Goal: Transaction & Acquisition: Purchase product/service

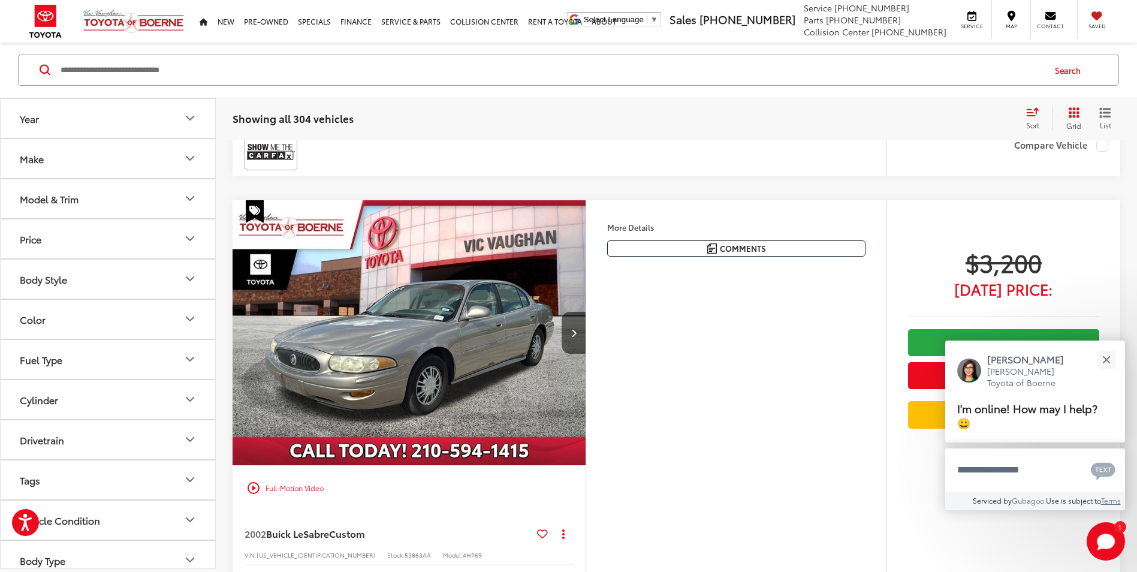
scroll to position [1857, 0]
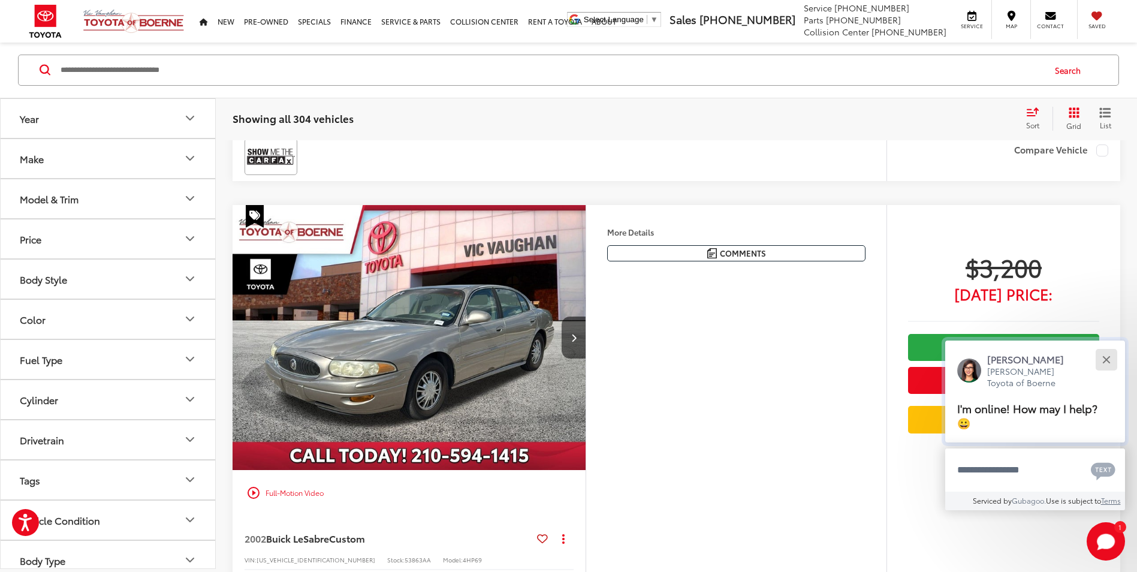
click at [1110, 360] on button "Close" at bounding box center [1106, 359] width 26 height 26
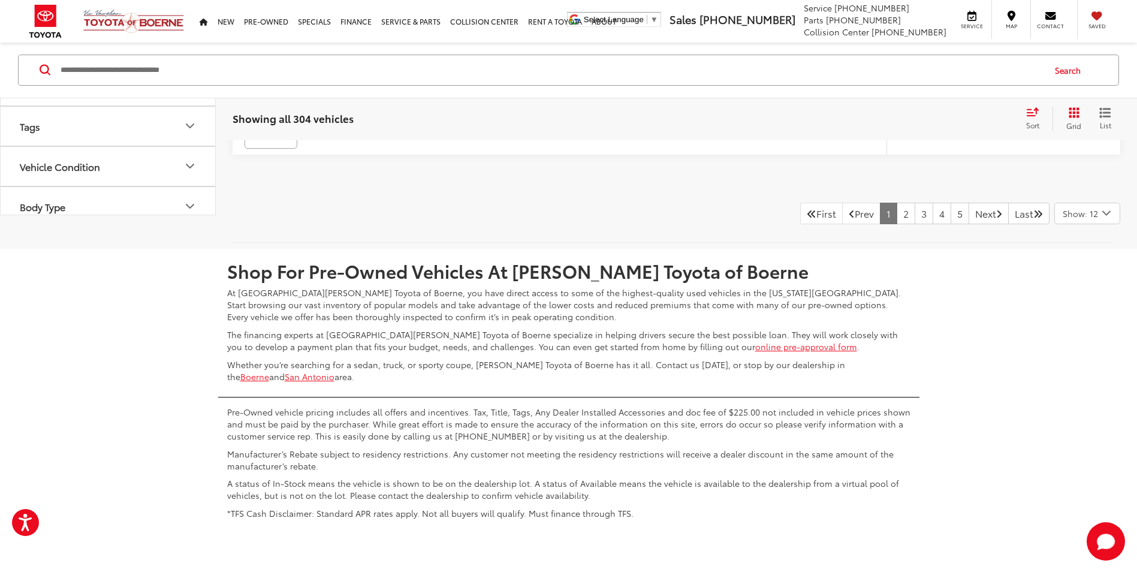
scroll to position [5332, 0]
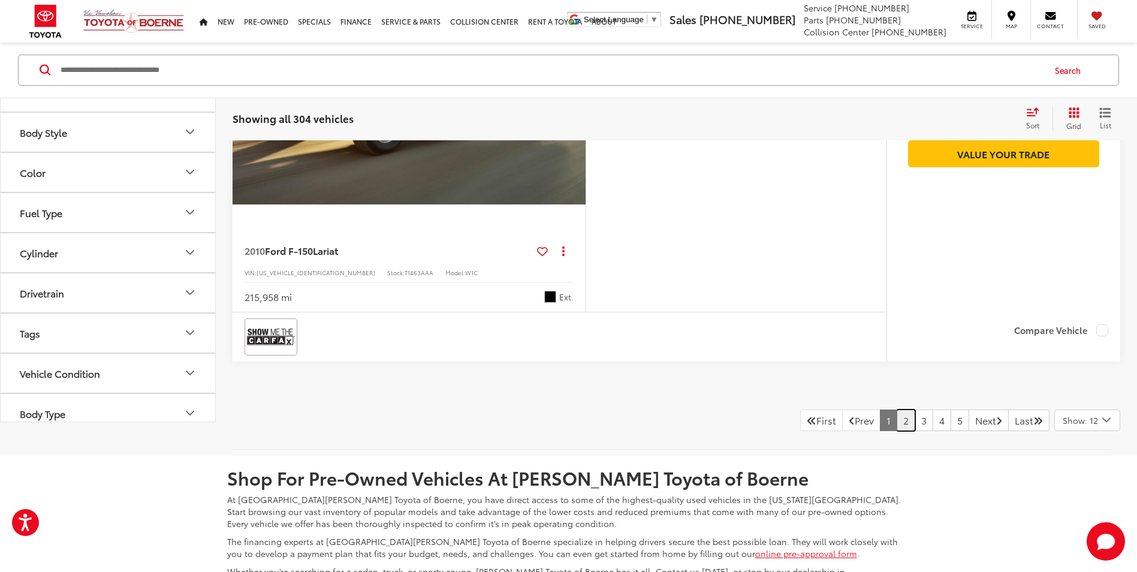
click at [896, 428] on link "2" at bounding box center [905, 420] width 19 height 22
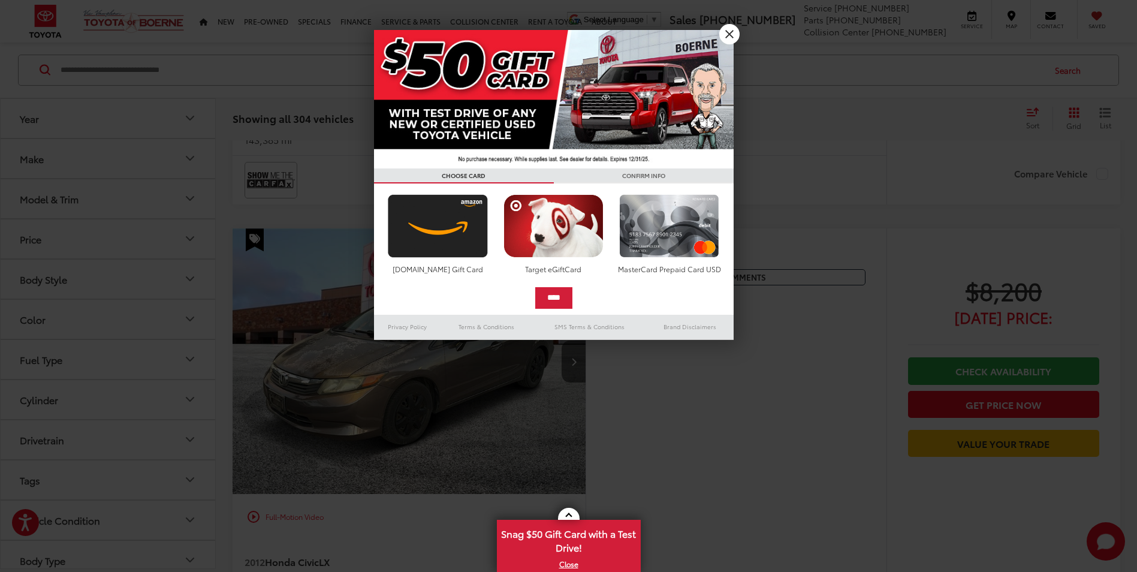
scroll to position [854, 0]
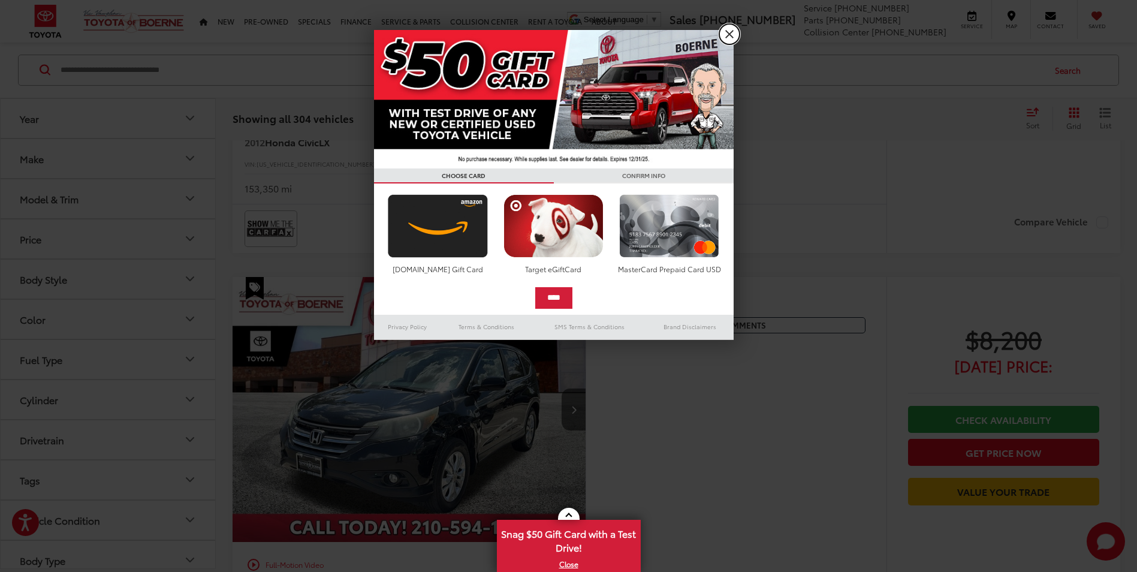
click at [725, 28] on link "X" at bounding box center [729, 34] width 20 height 20
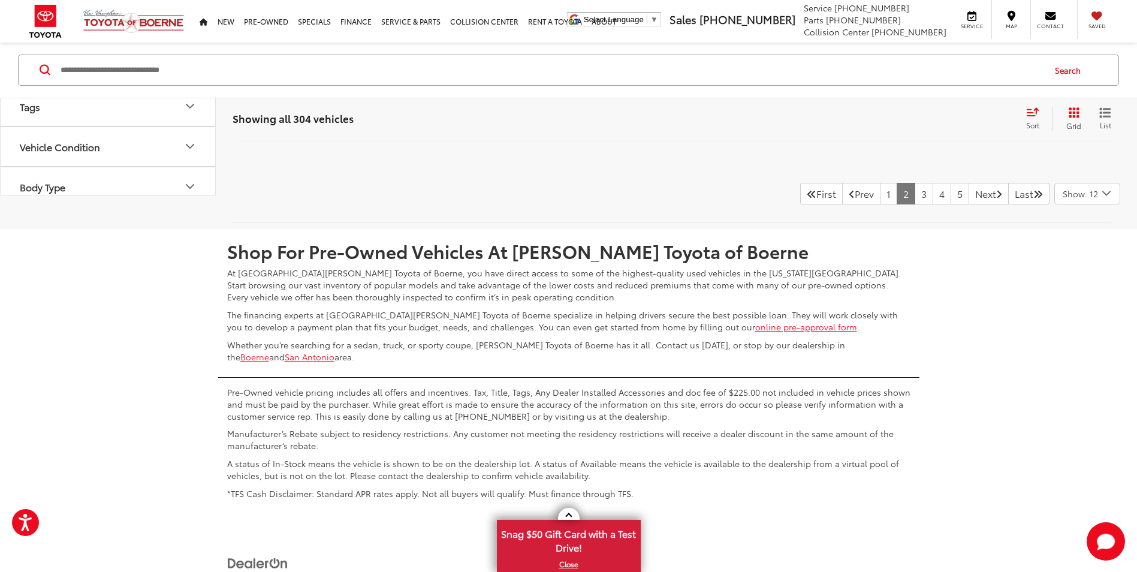
scroll to position [5392, 0]
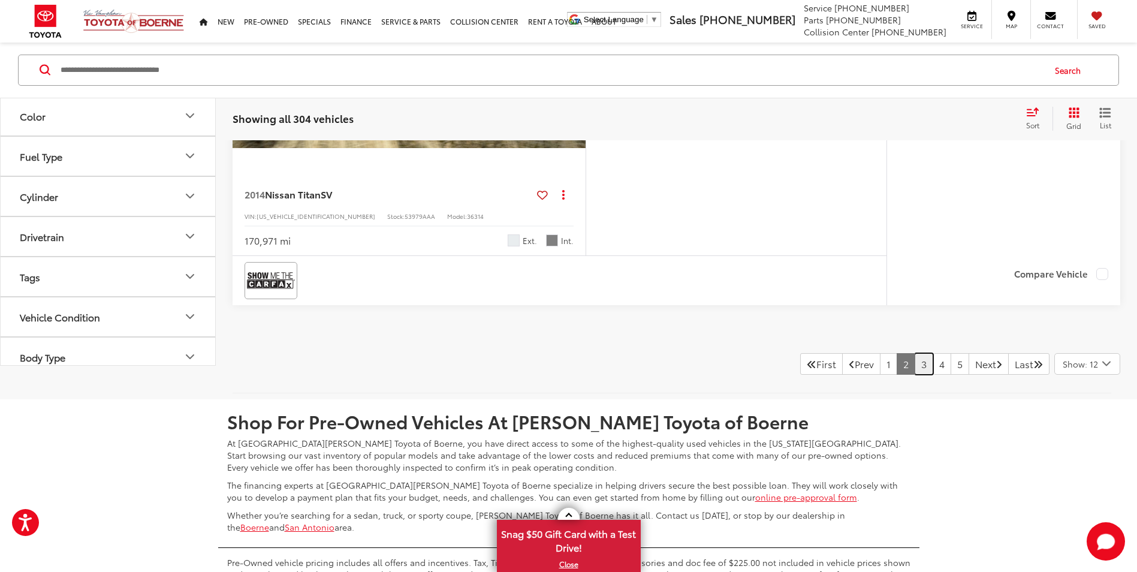
click at [914, 363] on link "3" at bounding box center [923, 364] width 19 height 22
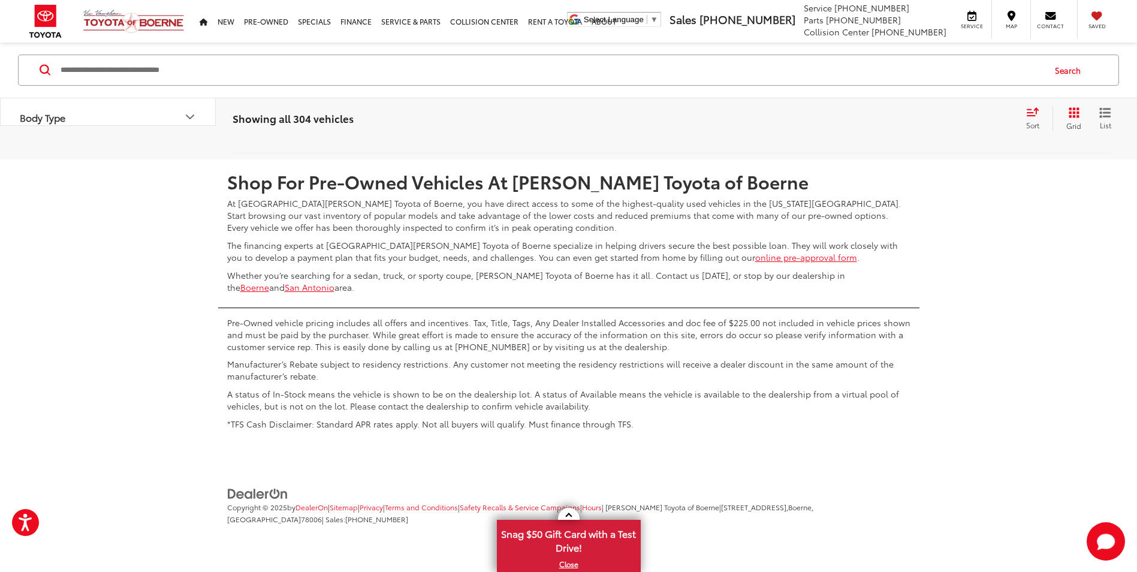
scroll to position [5353, 0]
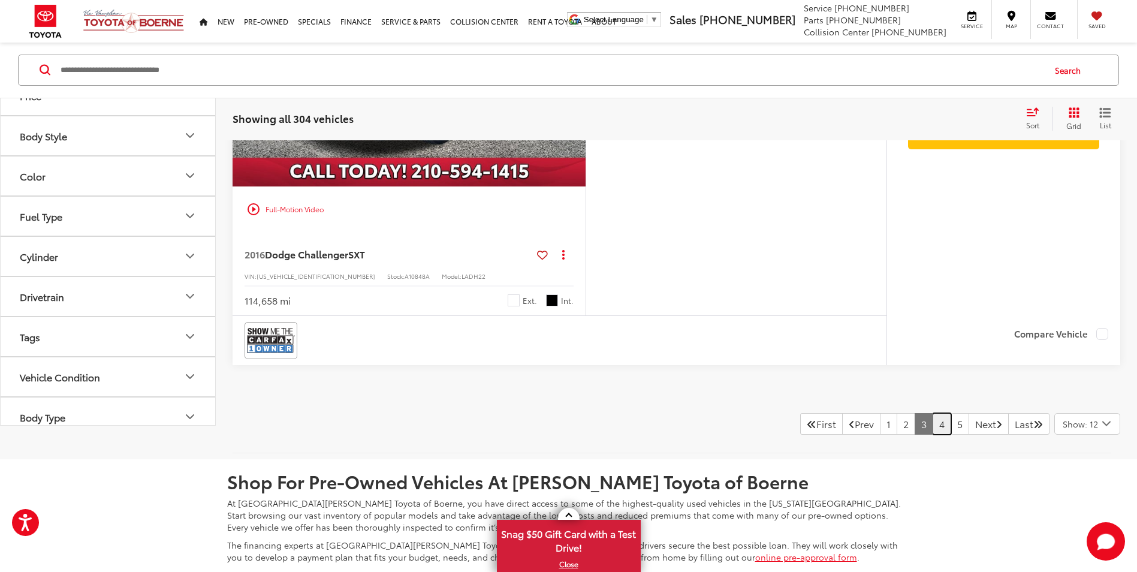
click at [932, 427] on link "4" at bounding box center [941, 424] width 19 height 22
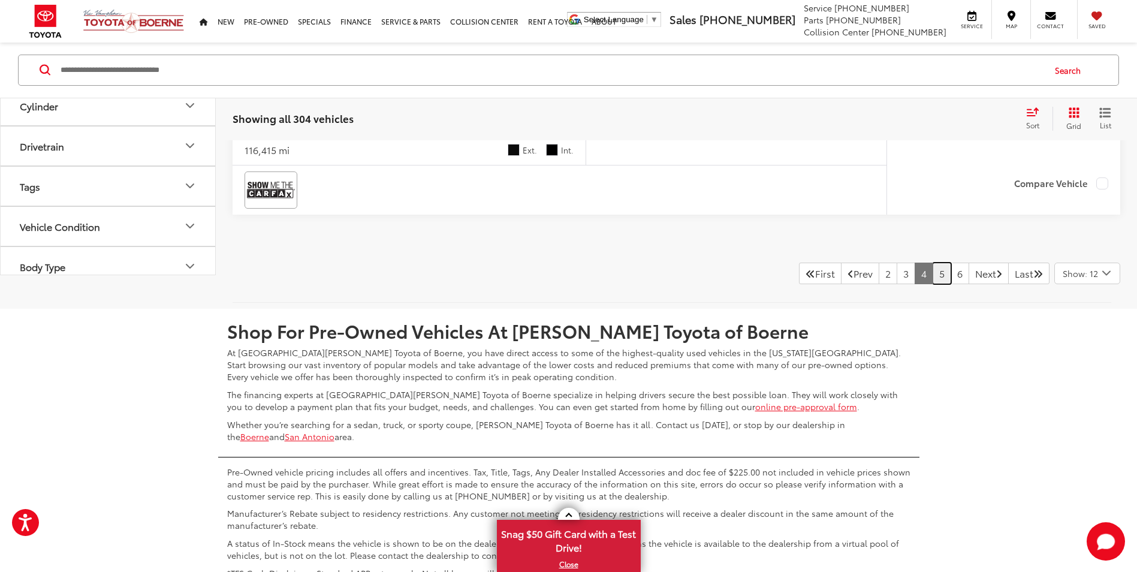
scroll to position [5527, 0]
click at [932, 273] on link "5" at bounding box center [941, 272] width 19 height 22
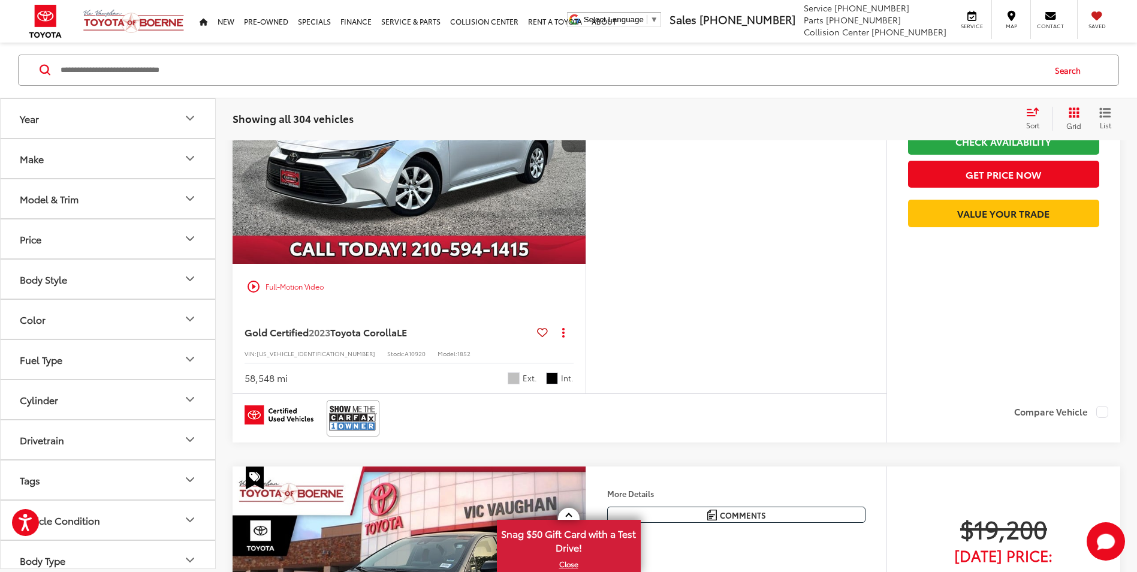
scroll to position [2112, 0]
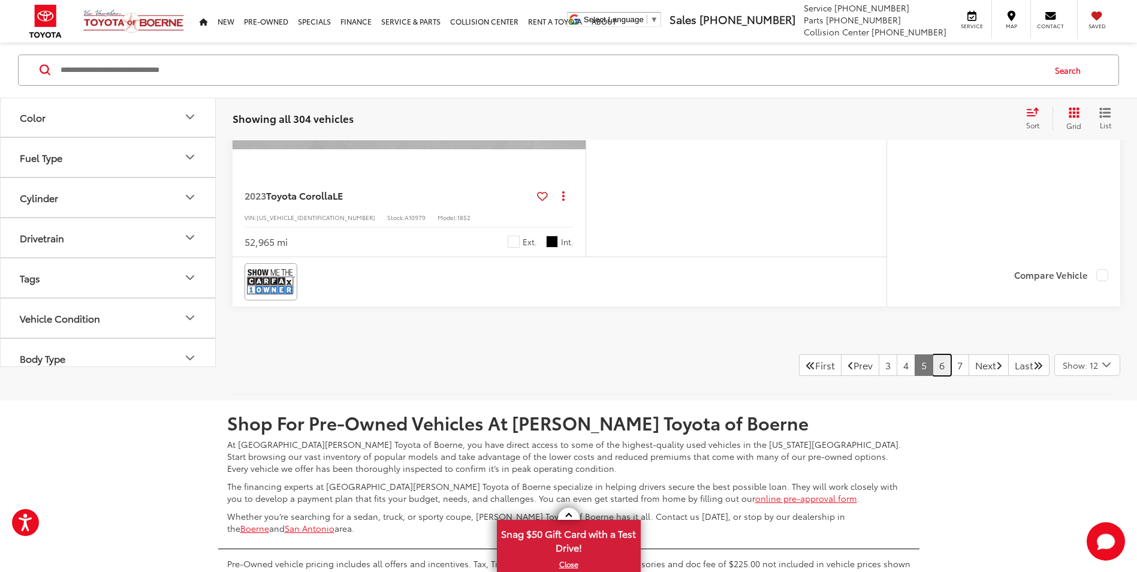
click at [932, 362] on link "6" at bounding box center [941, 365] width 19 height 22
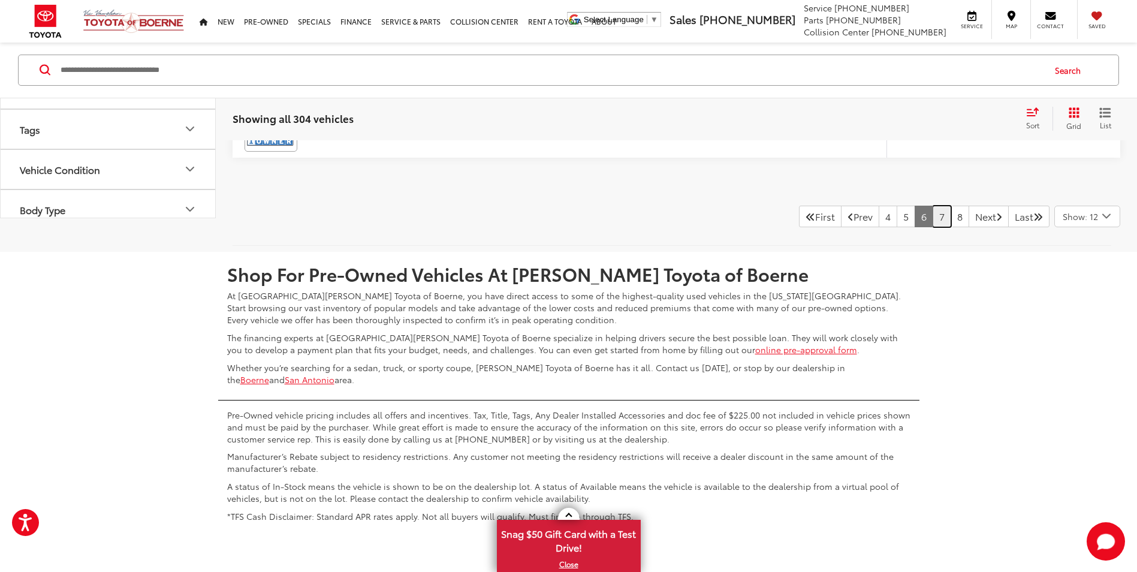
scroll to position [5407, 0]
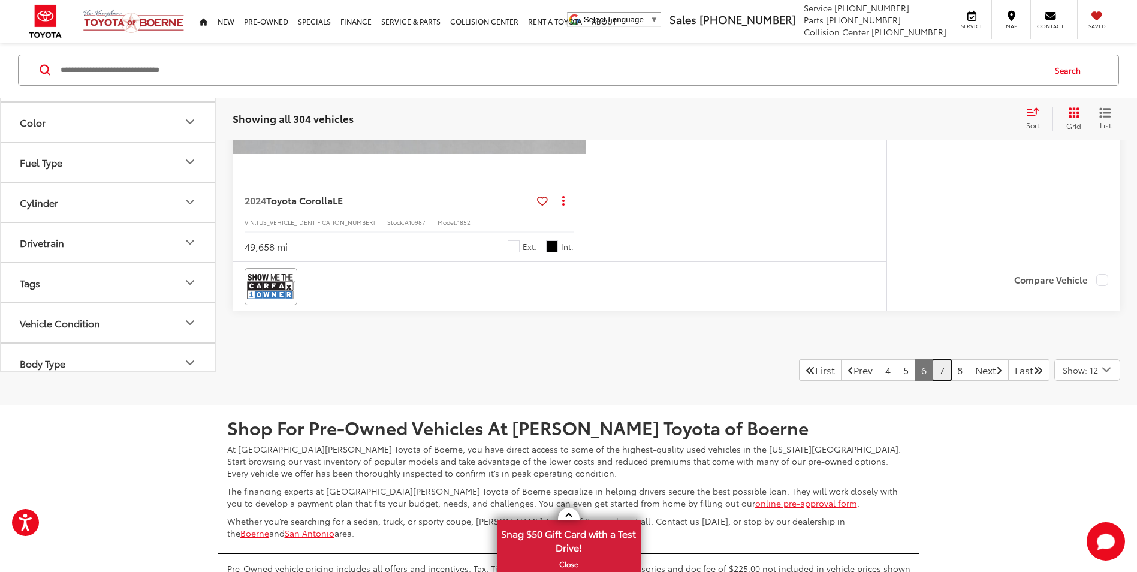
click at [932, 374] on link "7" at bounding box center [941, 370] width 19 height 22
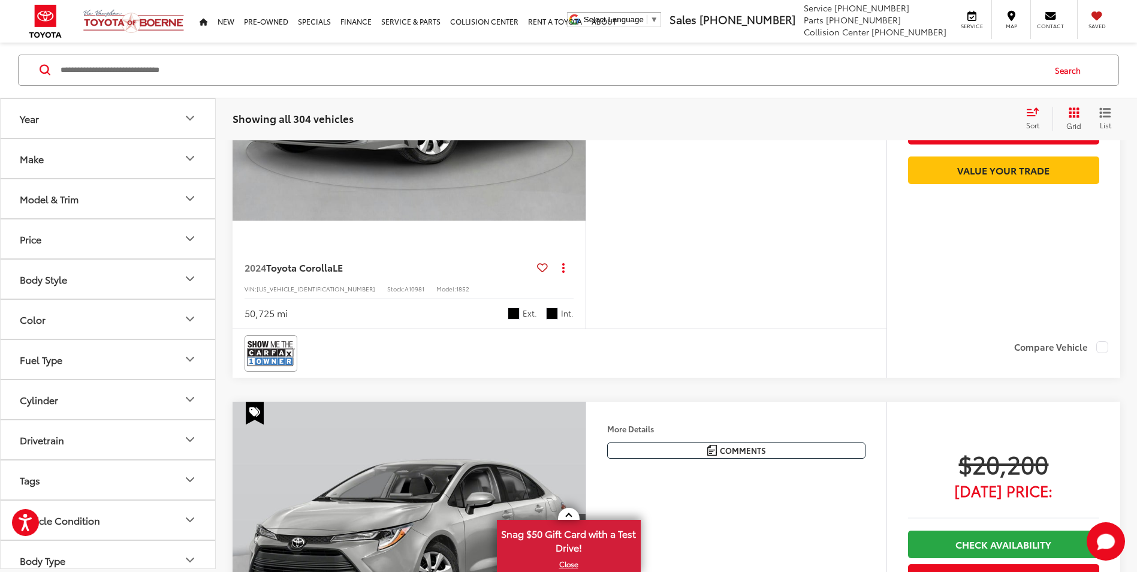
scroll to position [1453, 0]
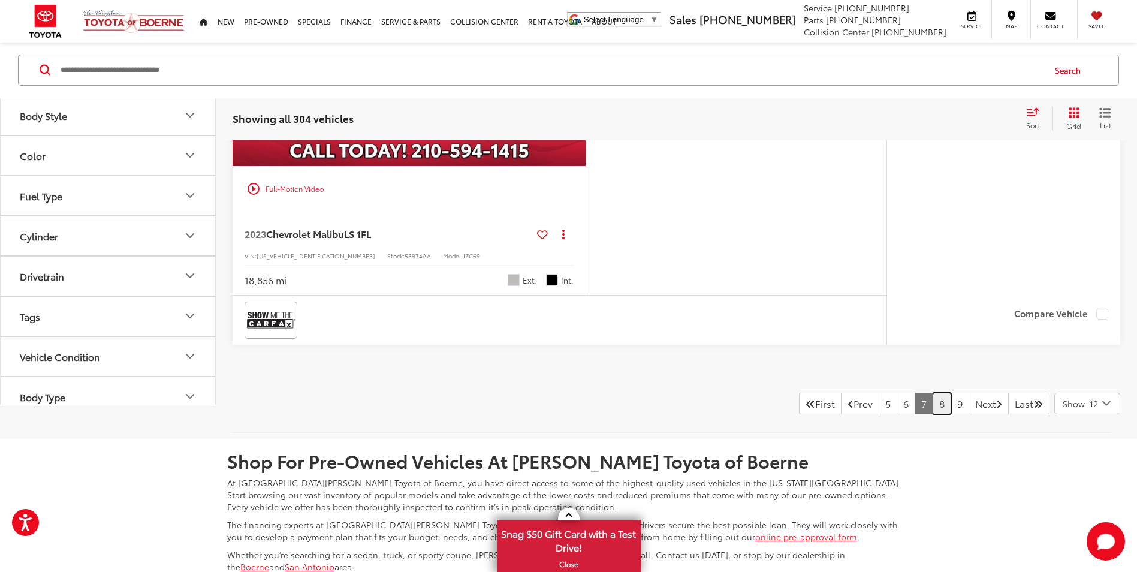
click at [932, 406] on link "8" at bounding box center [941, 403] width 19 height 22
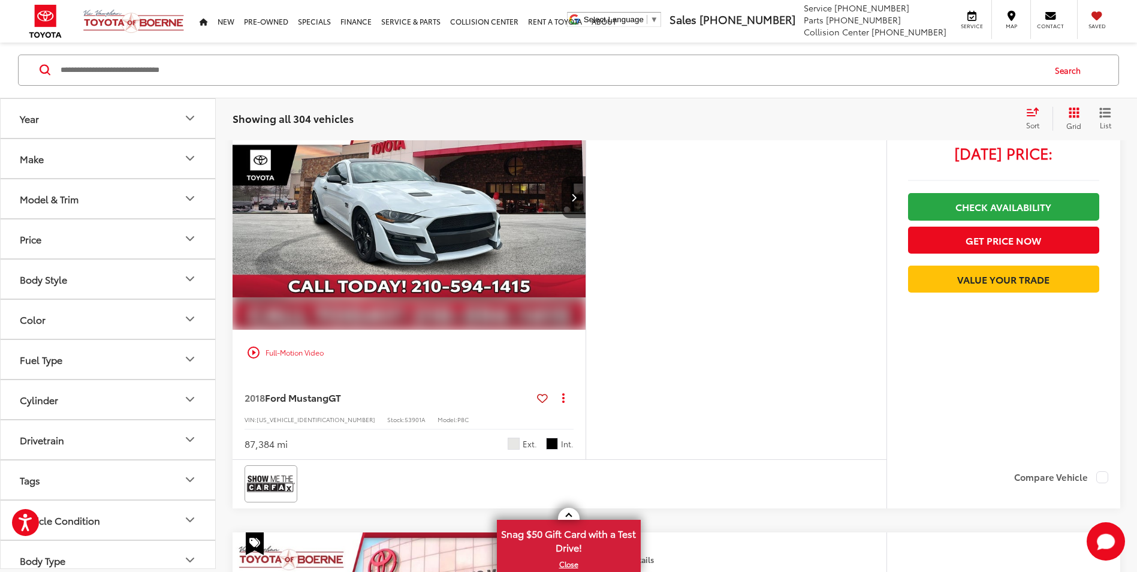
scroll to position [3310, 0]
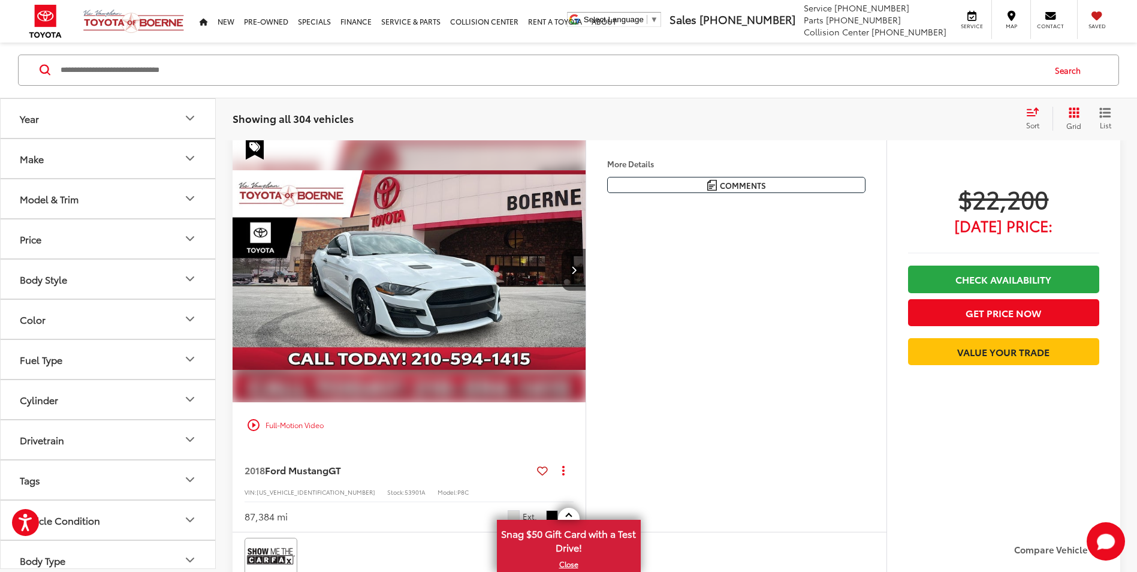
click at [521, 251] on img "2018 Ford Mustang GT 0" at bounding box center [409, 270] width 355 height 266
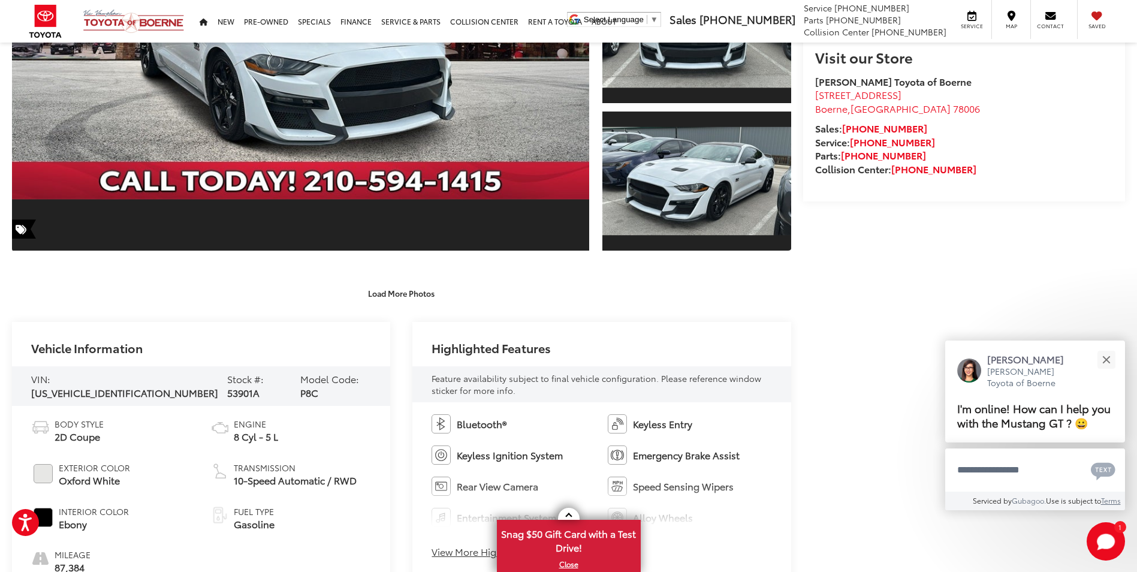
scroll to position [419, 0]
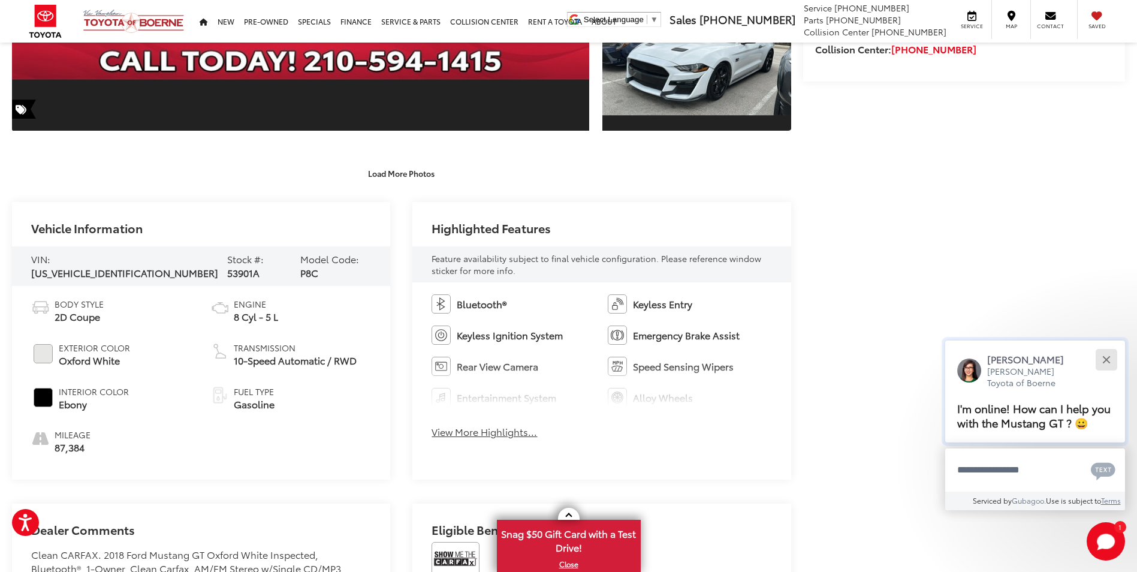
click at [1103, 359] on button "Close" at bounding box center [1106, 359] width 26 height 26
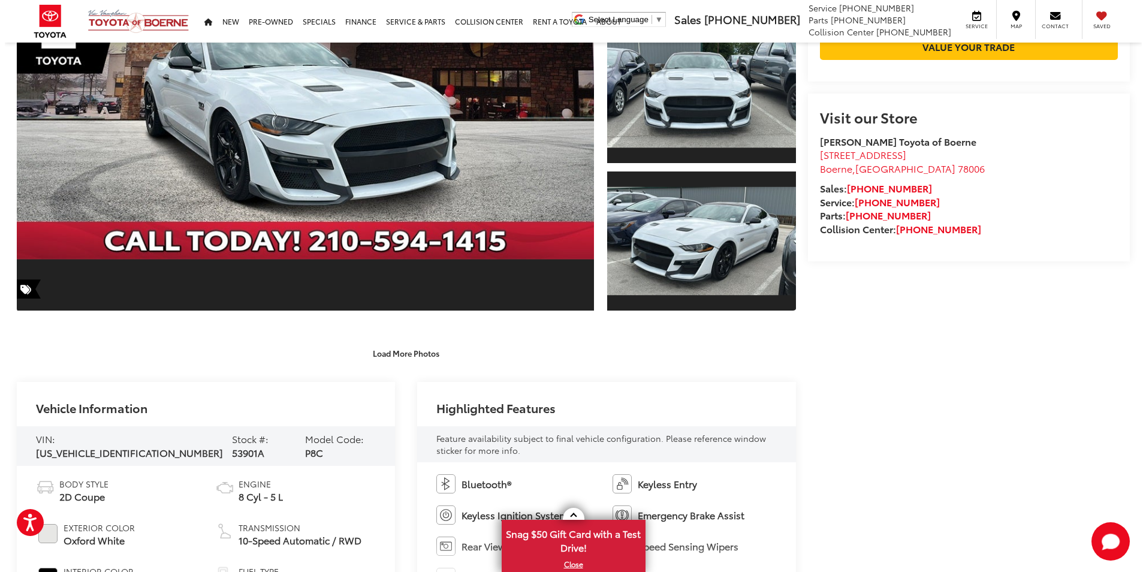
scroll to position [0, 0]
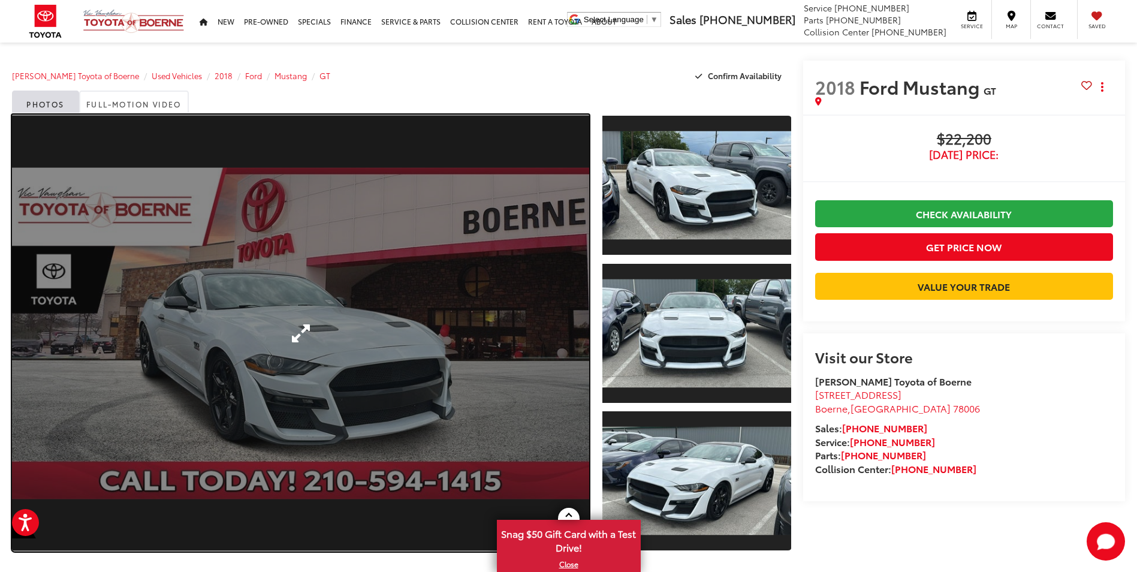
click at [366, 339] on link "Expand Photo 0" at bounding box center [300, 332] width 577 height 437
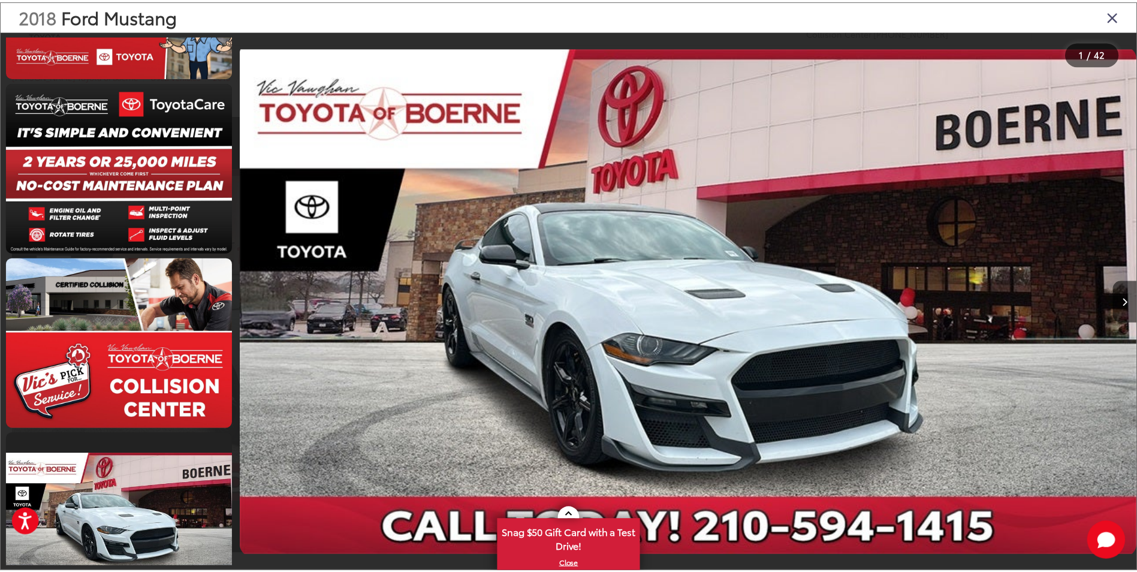
scroll to position [2936, 0]
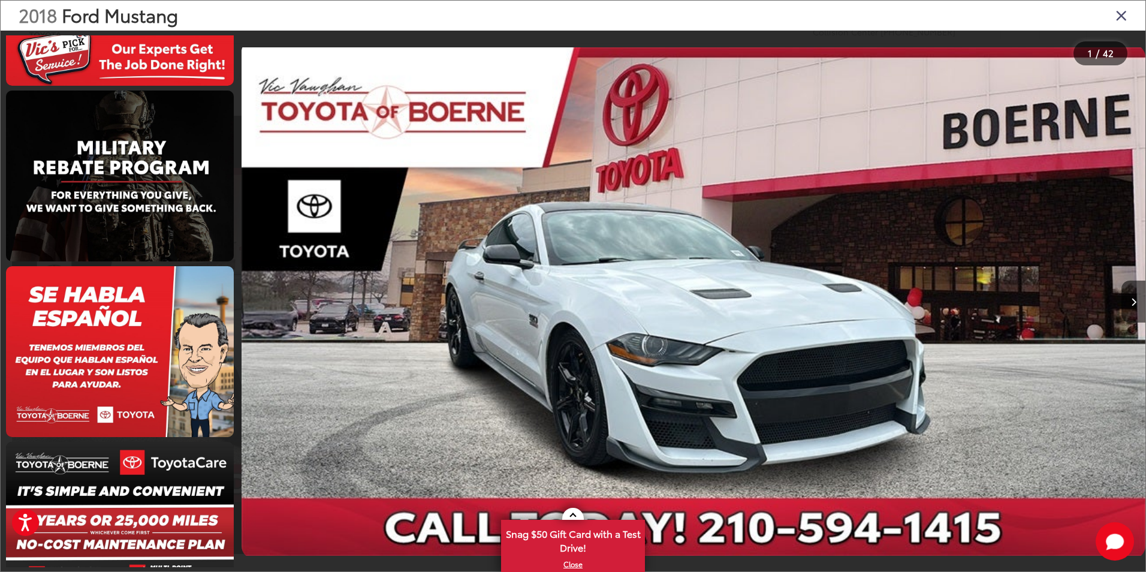
click at [1119, 20] on icon "Close gallery" at bounding box center [1121, 15] width 12 height 16
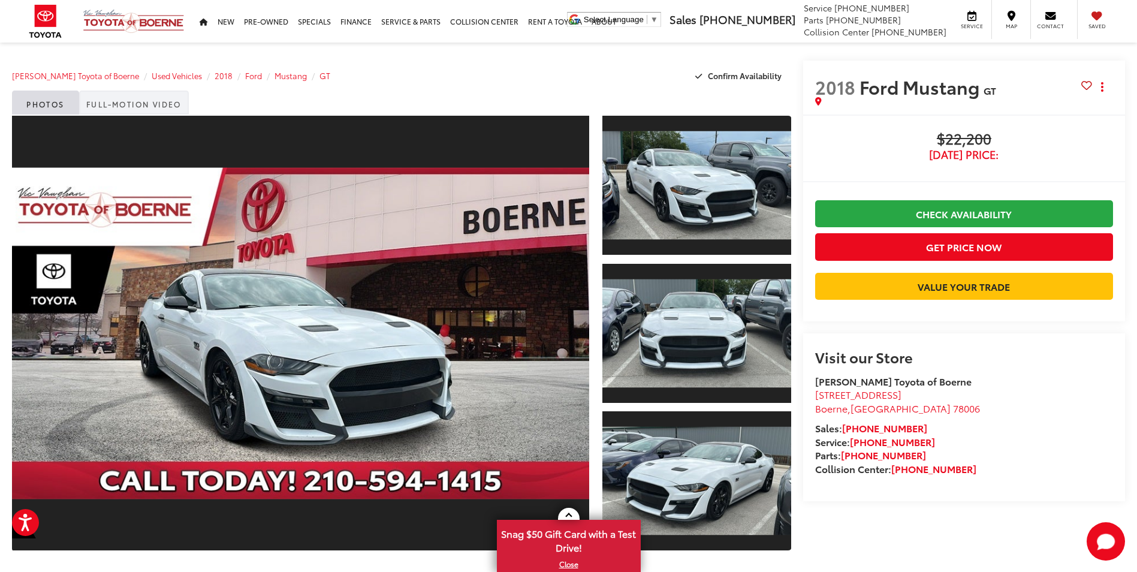
click at [152, 108] on link "Full-Motion Video" at bounding box center [134, 102] width 110 height 24
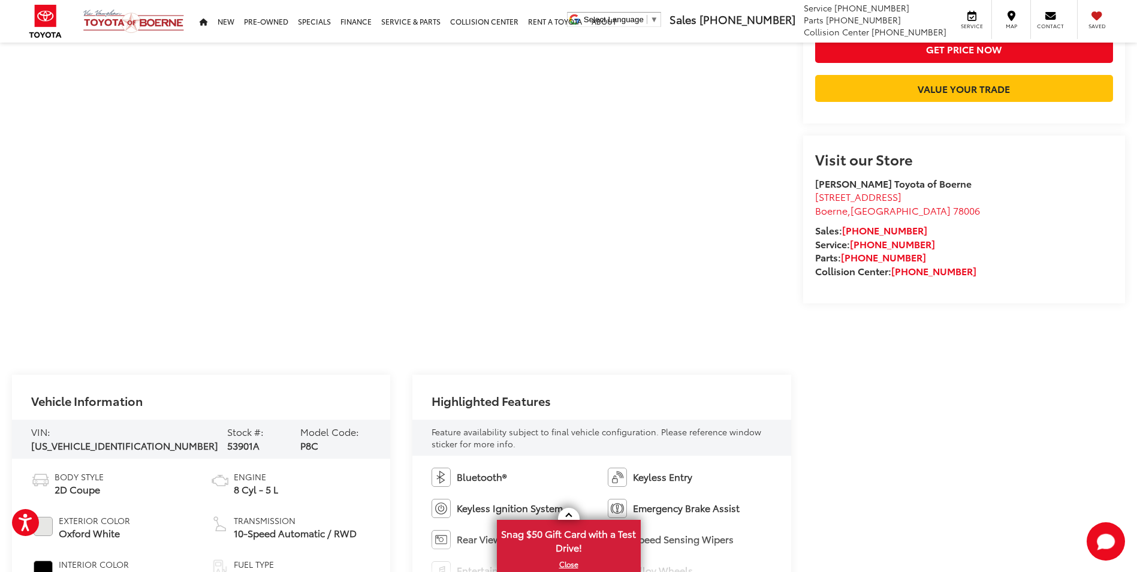
scroll to position [60, 0]
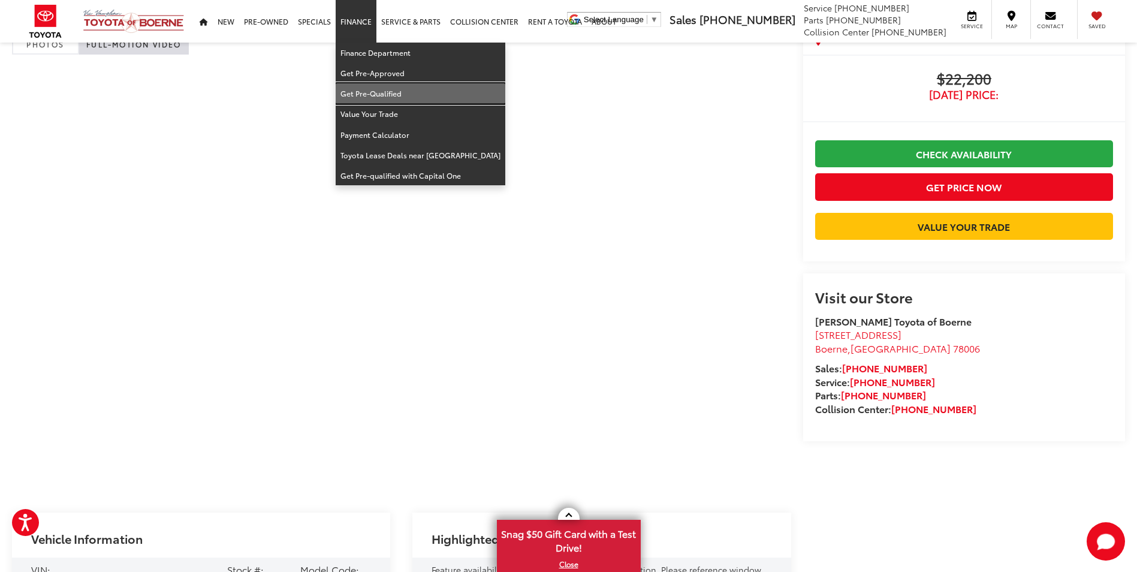
click at [379, 98] on link "Get Pre-Qualified" at bounding box center [421, 93] width 170 height 20
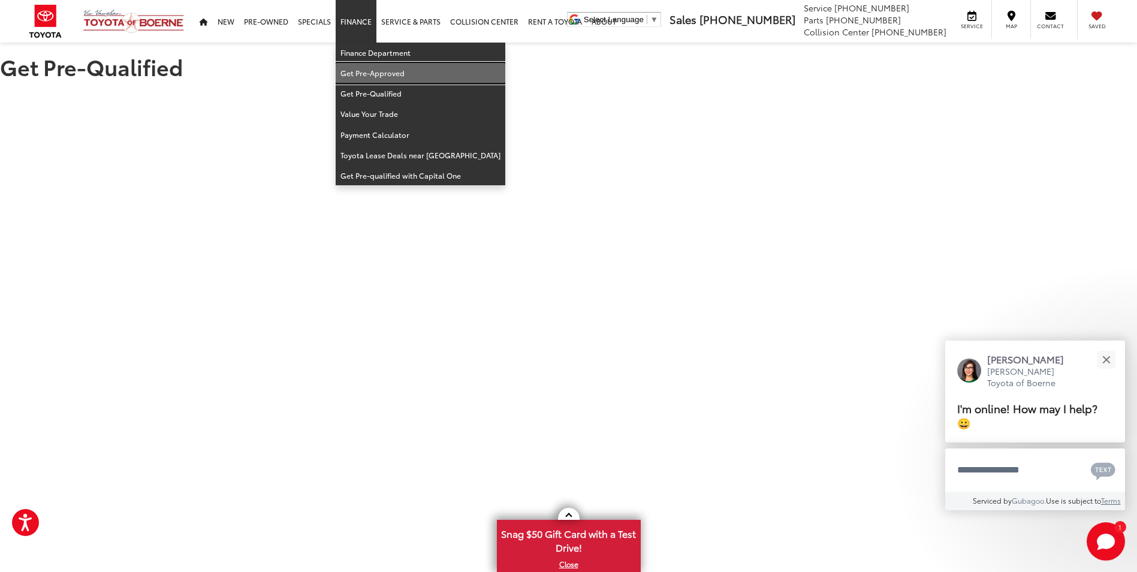
click at [363, 75] on link "Get Pre-Approved" at bounding box center [421, 73] width 170 height 20
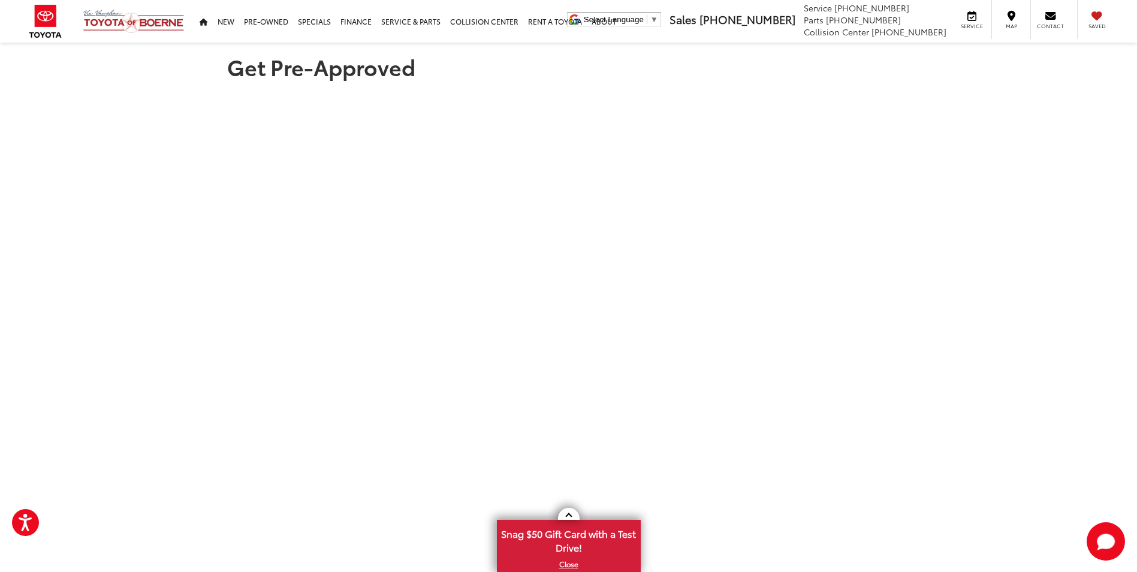
scroll to position [264, 0]
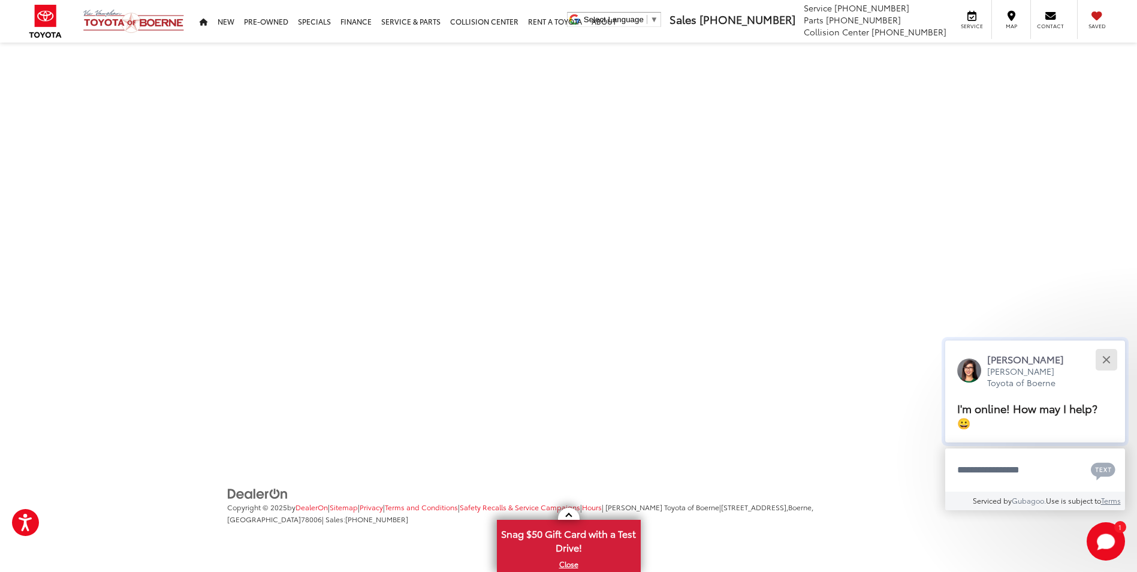
click at [1099, 359] on button "Close" at bounding box center [1106, 359] width 26 height 26
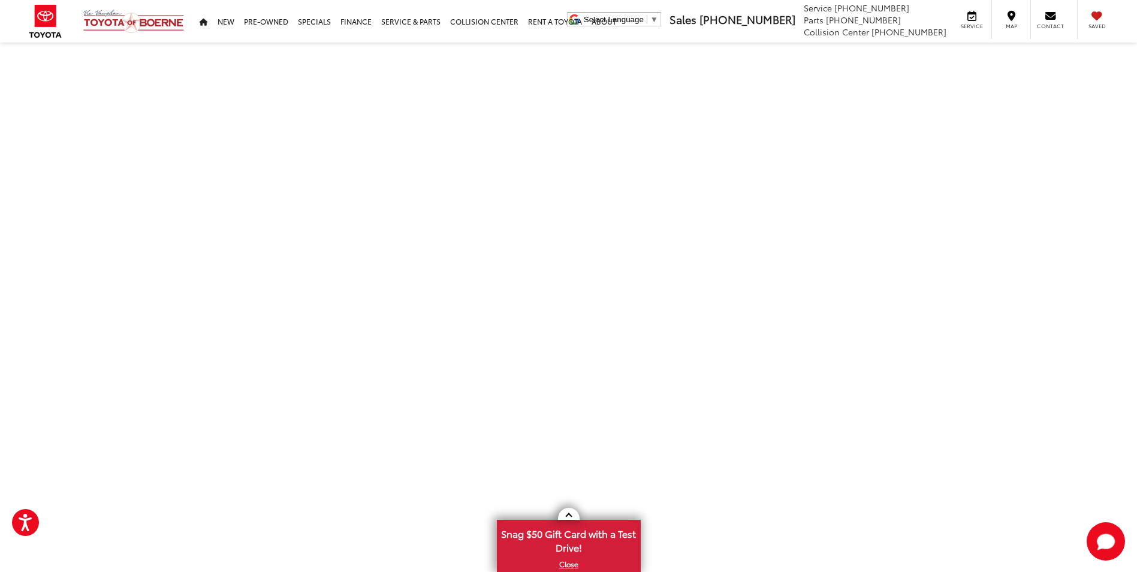
scroll to position [0, 0]
click at [175, 226] on section "Get Pre-Approved" at bounding box center [568, 372] width 1137 height 658
click at [142, 349] on section "Get Pre-Approved" at bounding box center [568, 372] width 1137 height 658
click at [214, 168] on section "Get Pre-Approved" at bounding box center [568, 132] width 1137 height 658
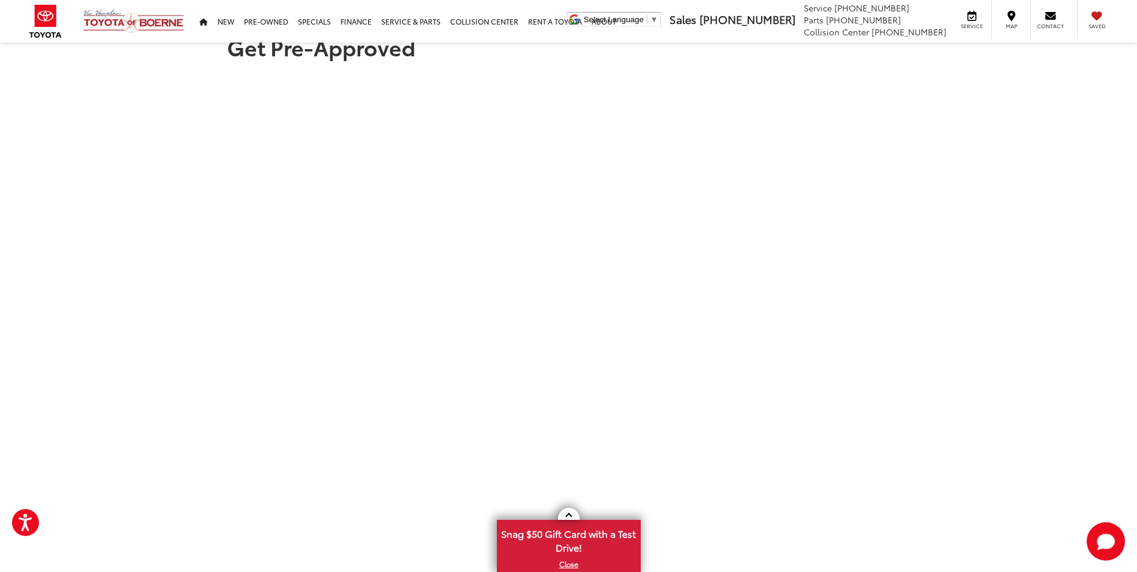
scroll to position [0, 0]
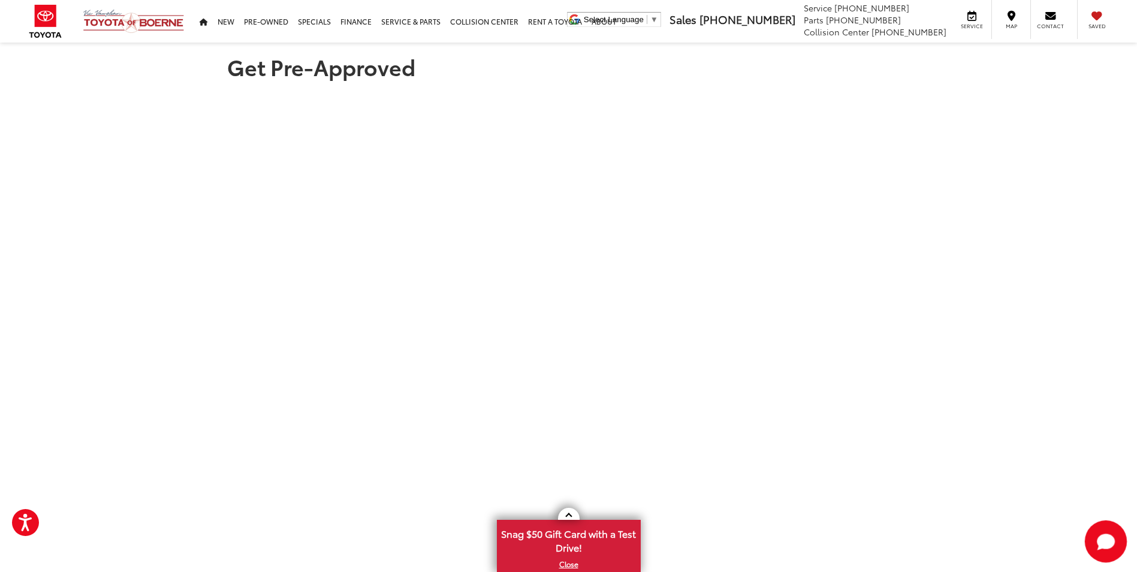
click at [1106, 557] on icon "Start Chat" at bounding box center [1105, 541] width 38 height 38
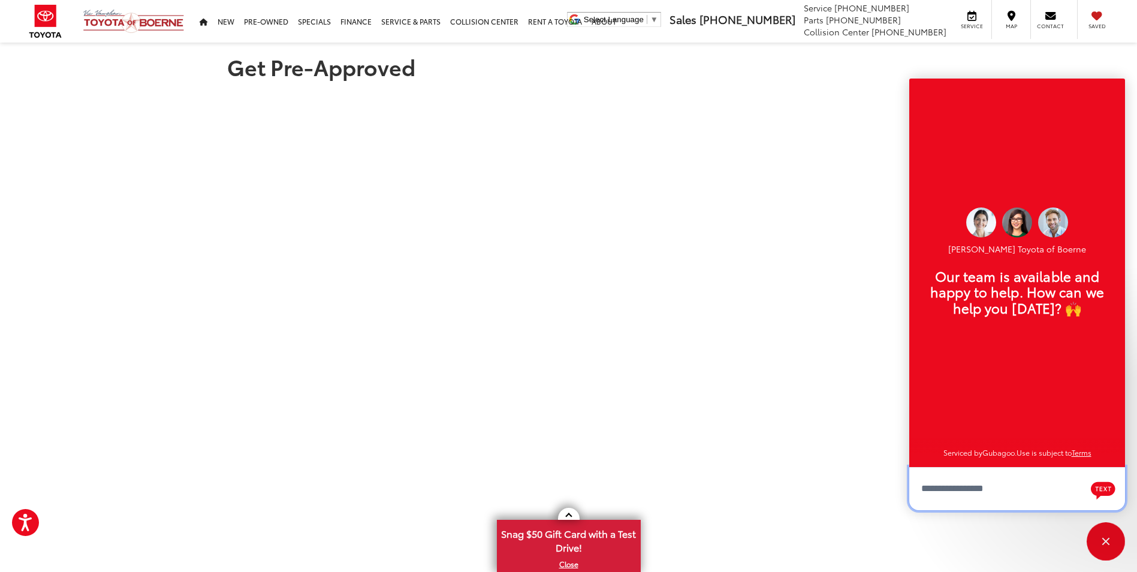
scroll to position [14, 0]
click at [970, 491] on textarea "Type your message" at bounding box center [1017, 488] width 216 height 43
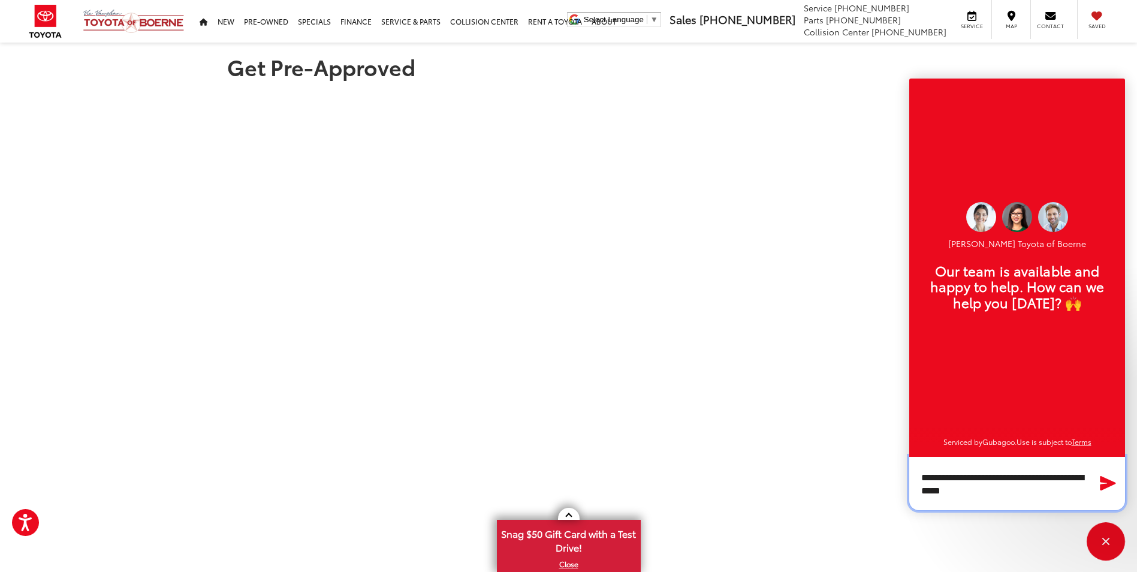
type textarea "**********"
click at [1107, 486] on icon "Send Message" at bounding box center [1108, 483] width 16 height 14
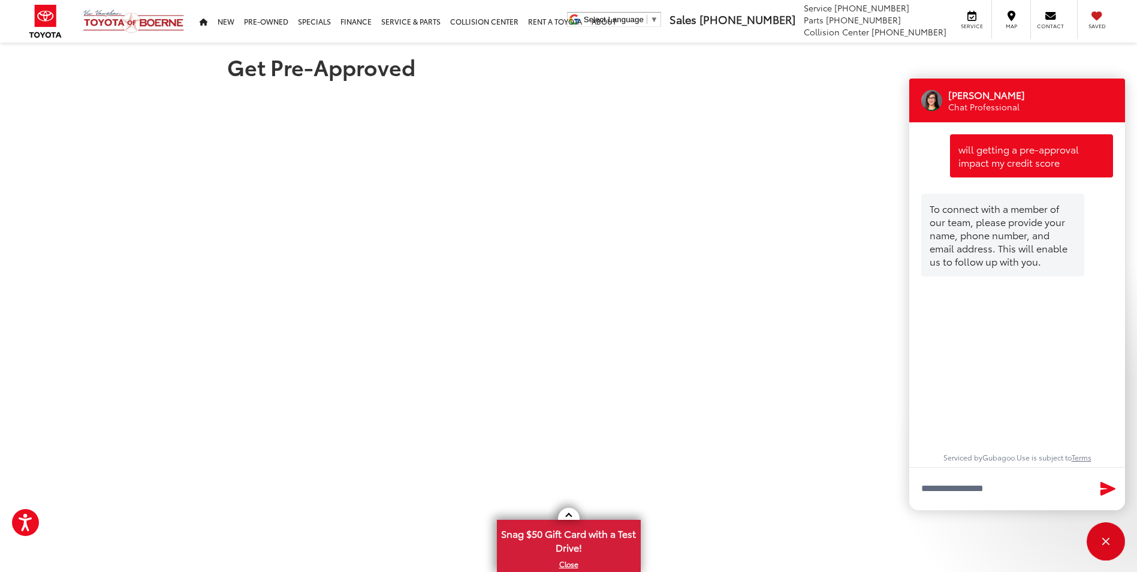
scroll to position [180, 0]
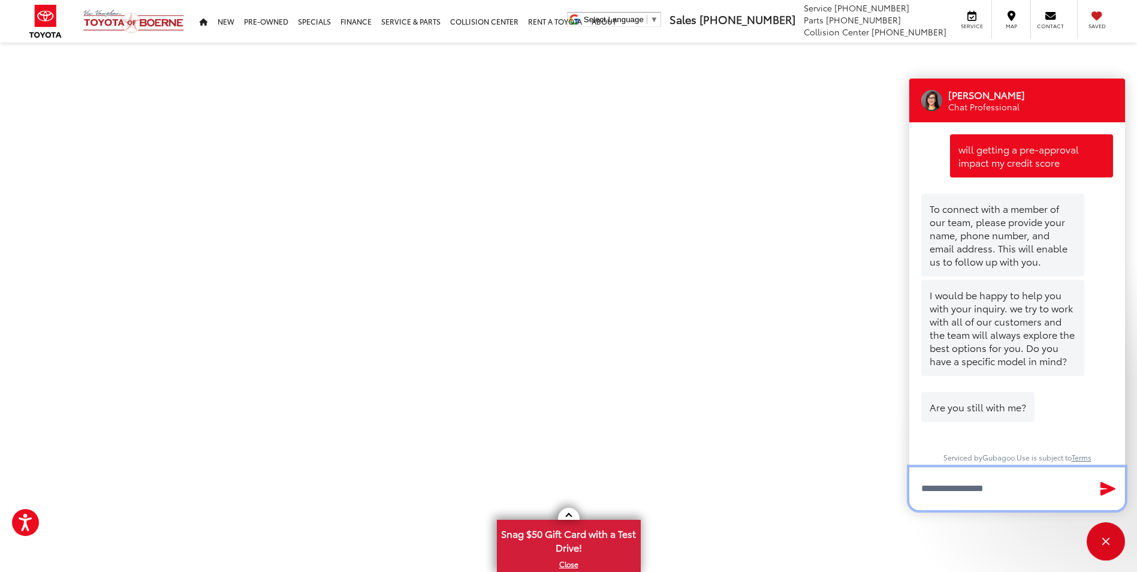
click at [950, 488] on textarea "Type your message" at bounding box center [1017, 488] width 216 height 43
click at [1037, 495] on textarea "**********" at bounding box center [1017, 483] width 216 height 54
click at [935, 493] on textarea "**********" at bounding box center [1017, 483] width 216 height 54
click at [1025, 494] on textarea "**********" at bounding box center [1017, 483] width 216 height 54
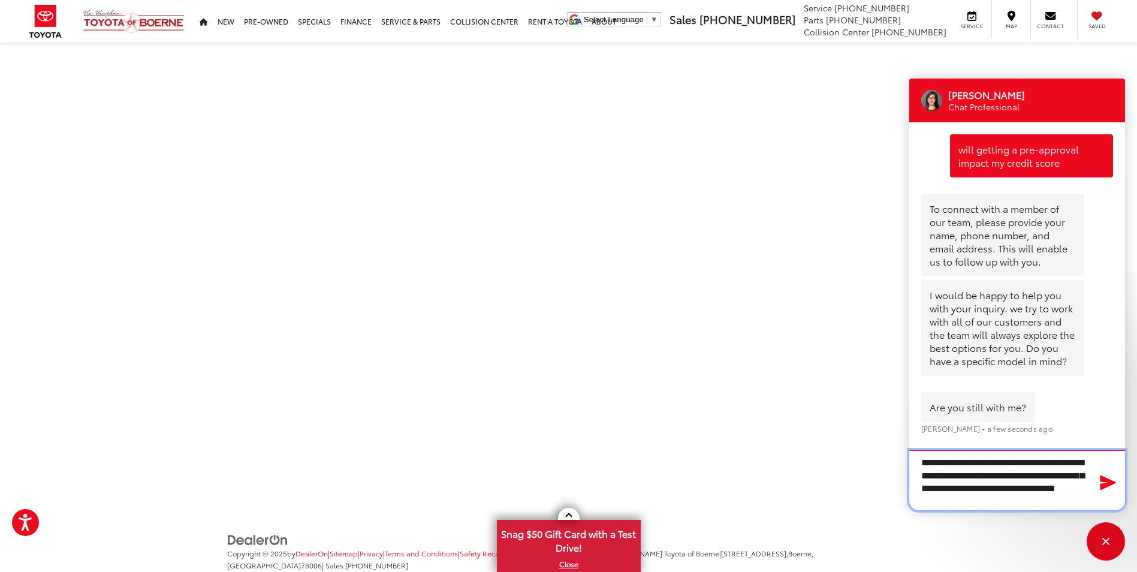
scroll to position [240, 0]
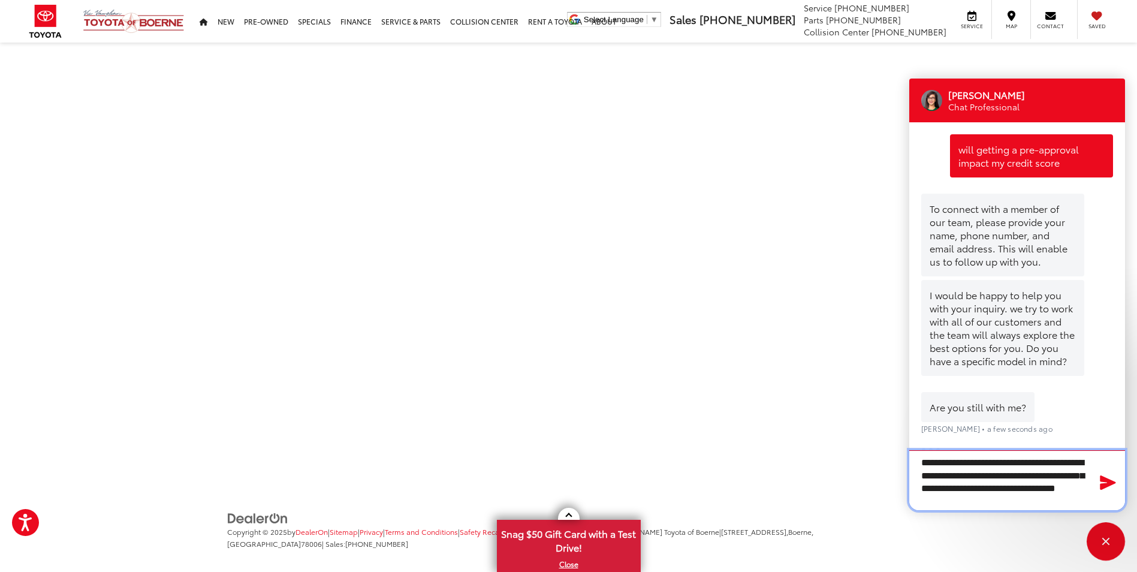
type textarea "**********"
click at [1099, 483] on icon "Send Message" at bounding box center [1107, 481] width 19 height 17
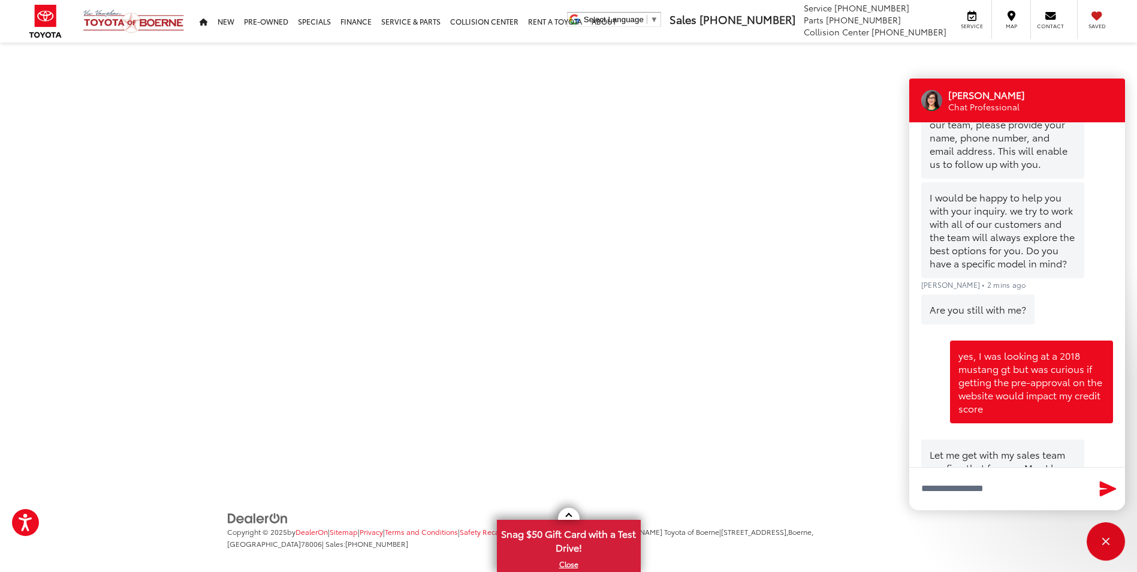
scroll to position [170, 0]
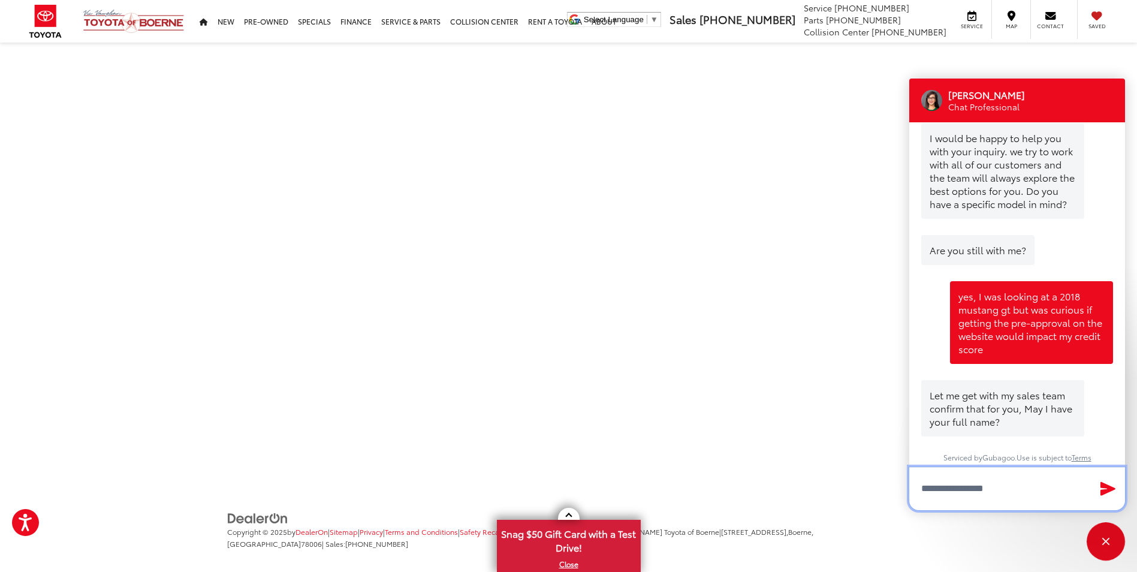
click at [956, 489] on textarea "Type your message" at bounding box center [1017, 488] width 216 height 43
type textarea "**********"
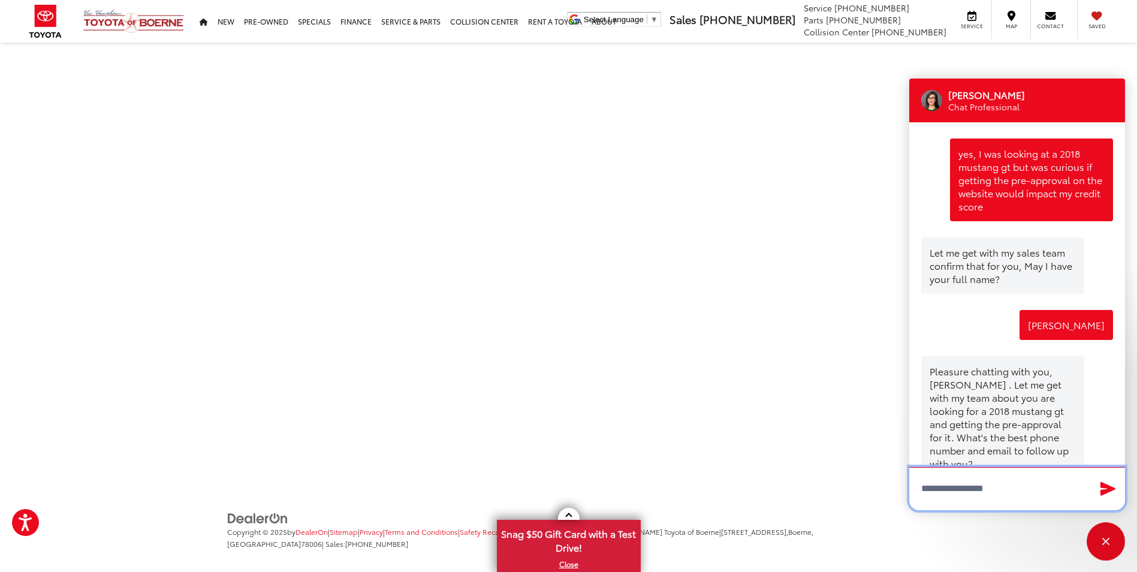
scroll to position [342, 0]
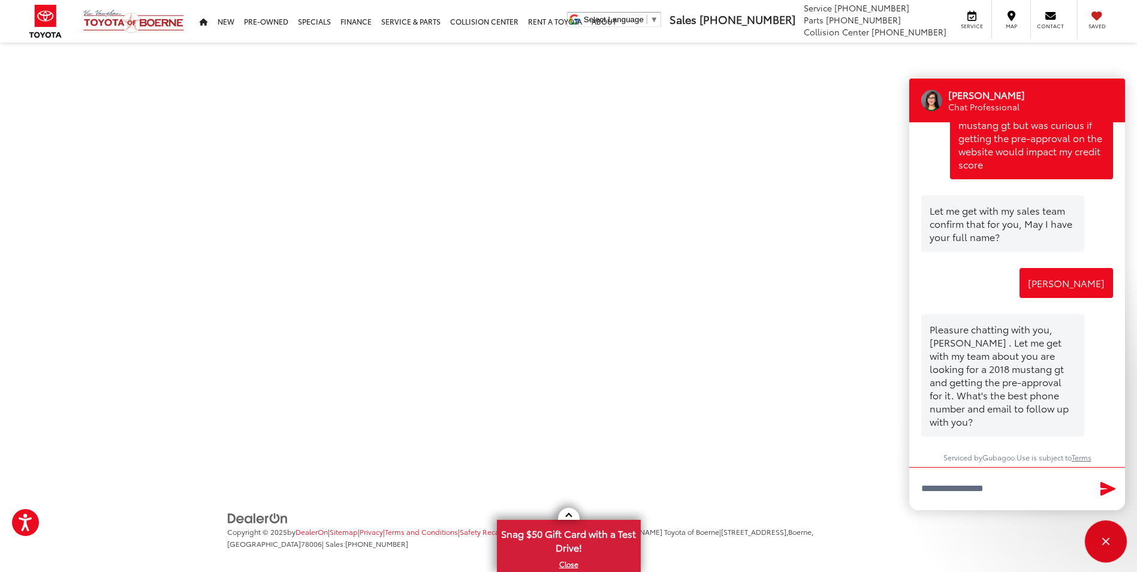
click at [1111, 528] on div "Close" at bounding box center [1105, 541] width 38 height 38
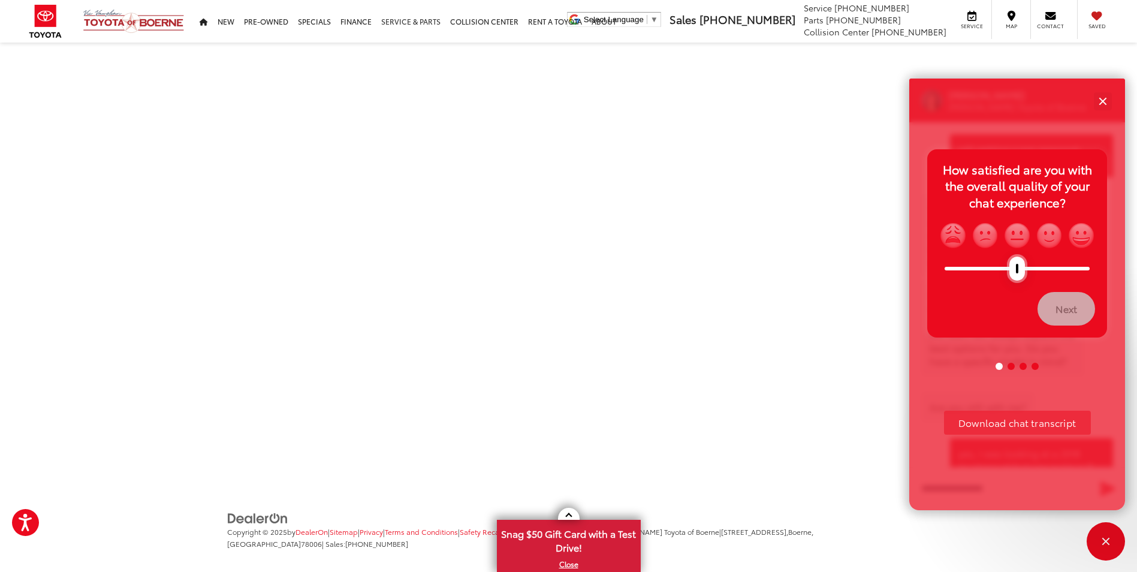
scroll to position [388, 0]
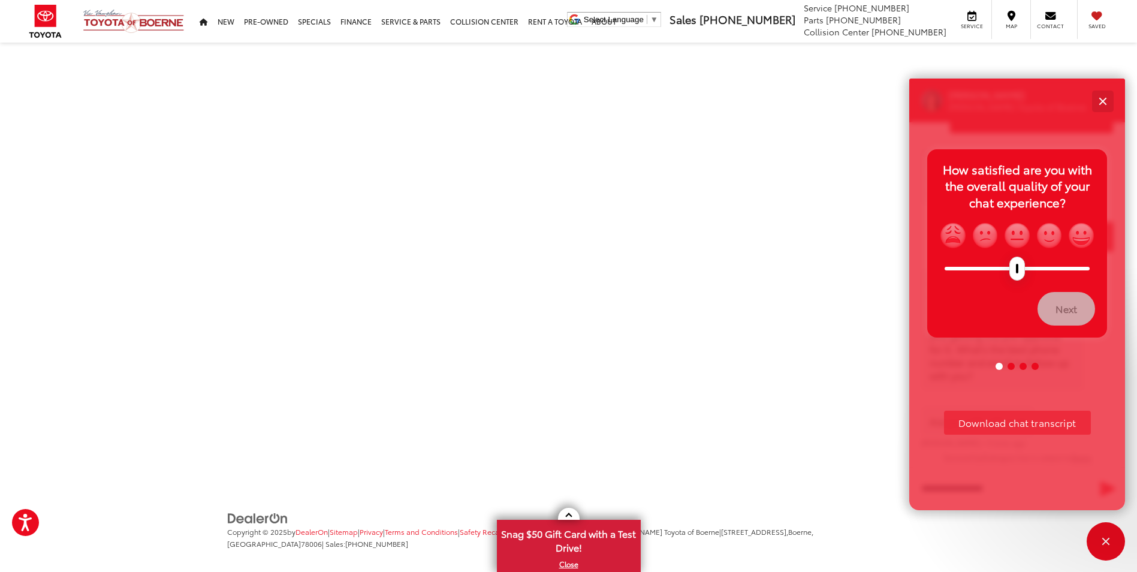
click at [1104, 101] on div "Close" at bounding box center [1102, 101] width 8 height 8
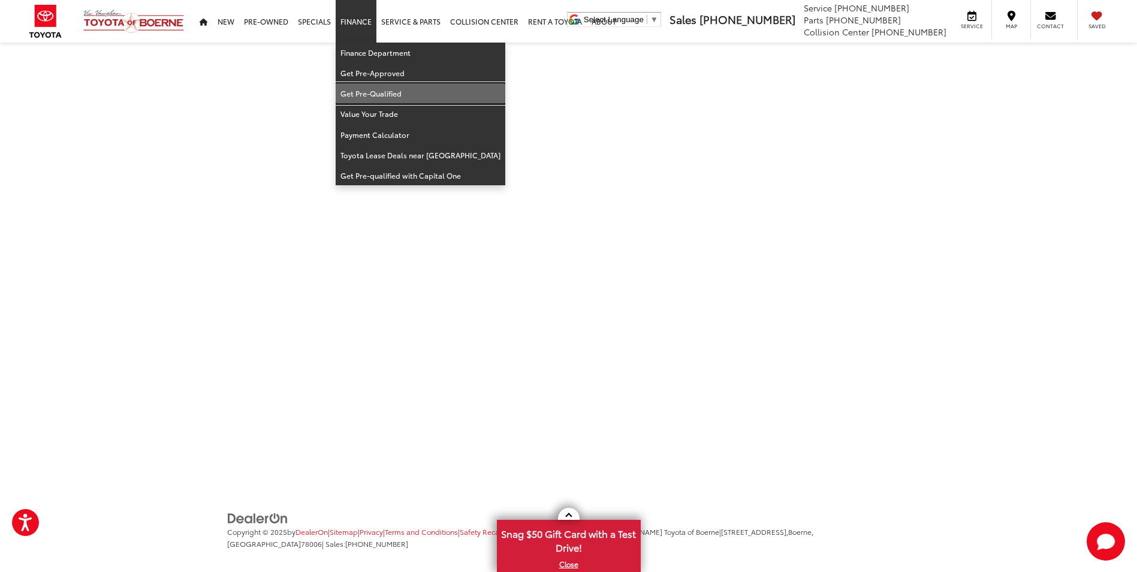
click at [363, 91] on link "Get Pre-Qualified" at bounding box center [421, 93] width 170 height 20
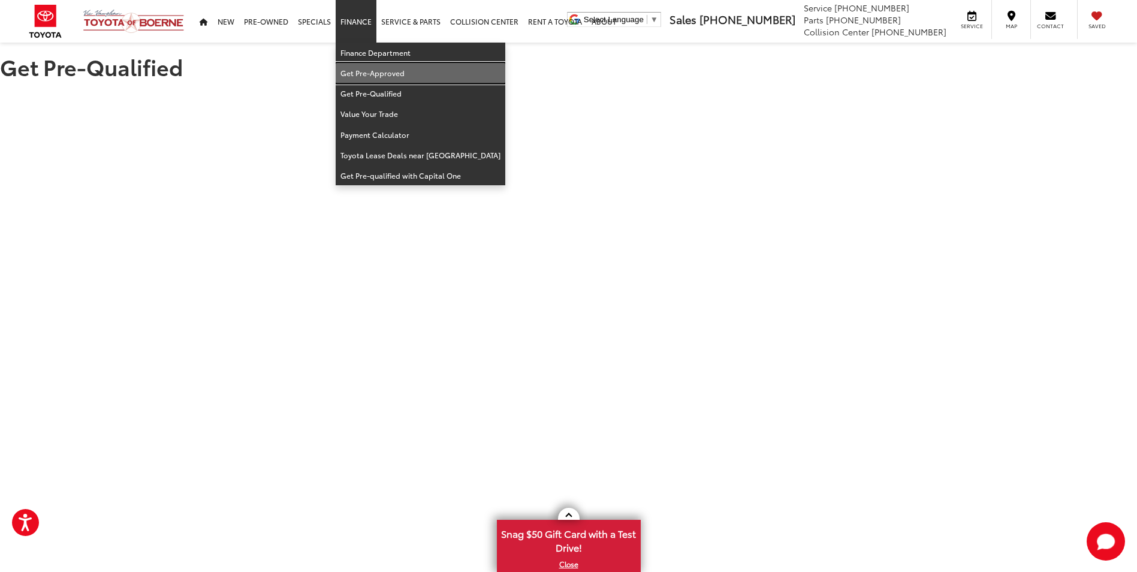
click at [365, 74] on link "Get Pre-Approved" at bounding box center [421, 73] width 170 height 20
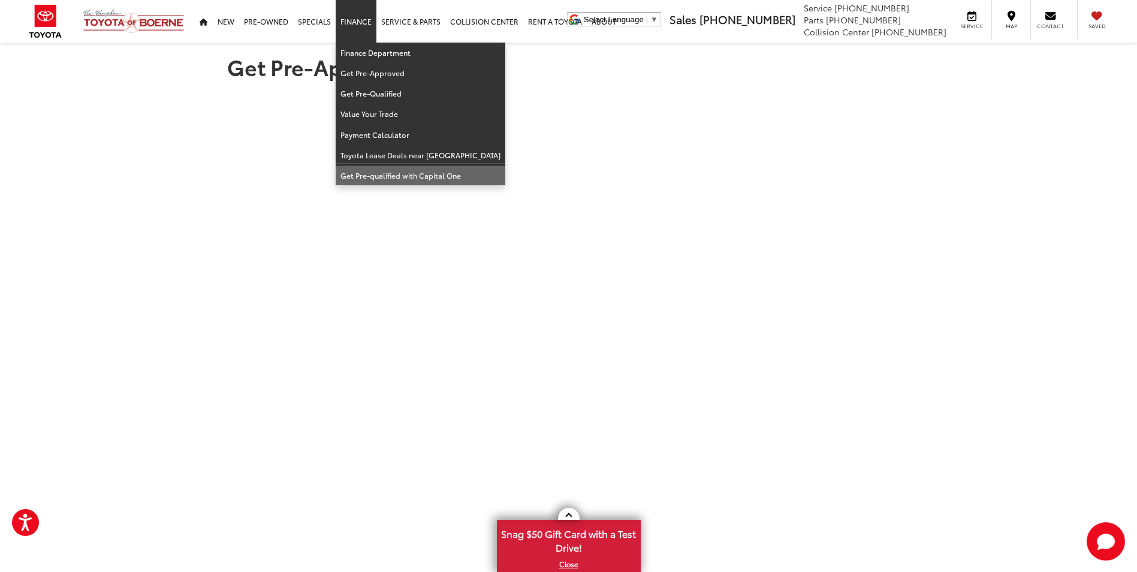
click at [365, 173] on link "Get Pre-qualified with Capital One" at bounding box center [421, 175] width 170 height 20
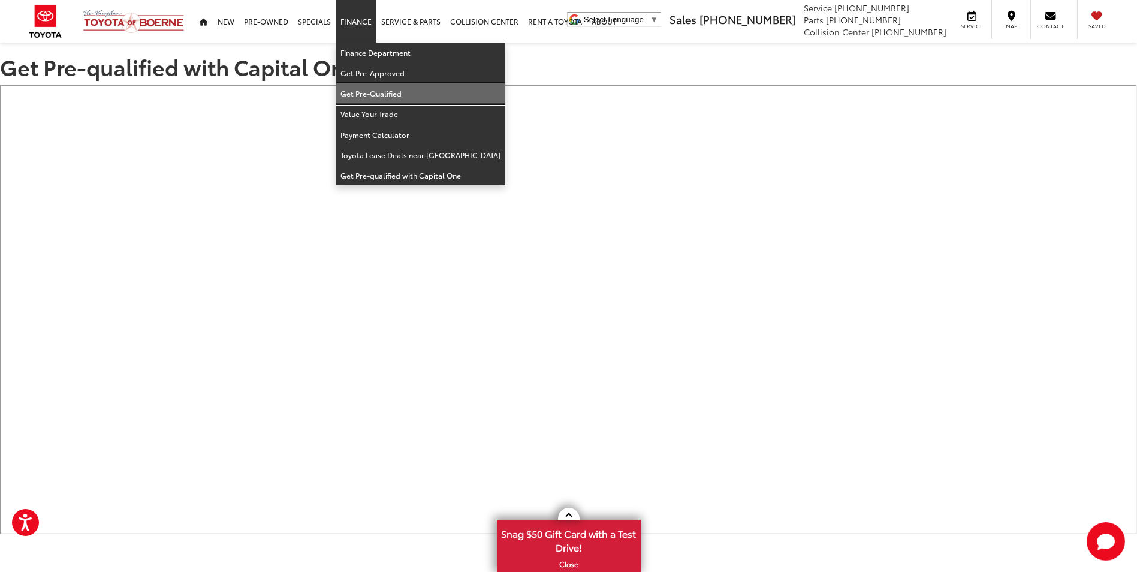
click at [366, 90] on link "Get Pre-Qualified" at bounding box center [421, 93] width 170 height 20
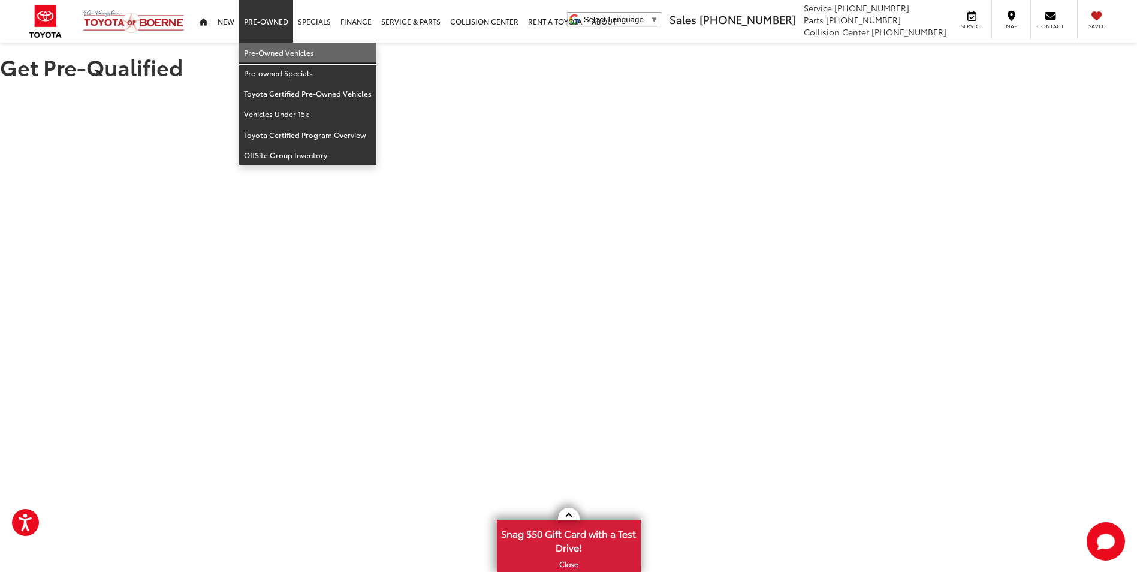
click at [273, 56] on link "Pre-Owned Vehicles" at bounding box center [307, 53] width 137 height 20
